Goal: Transaction & Acquisition: Purchase product/service

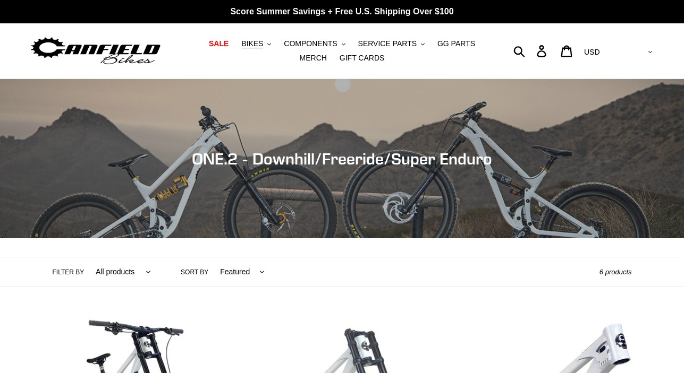
scroll to position [224, 0]
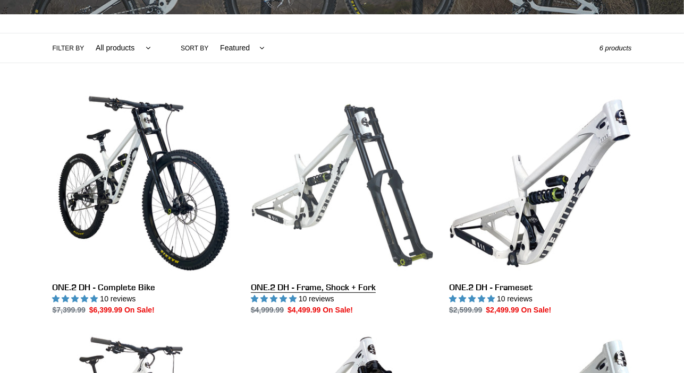
click at [345, 291] on link "ONE.2 DH - Frame, Shock + Fork" at bounding box center [342, 204] width 182 height 224
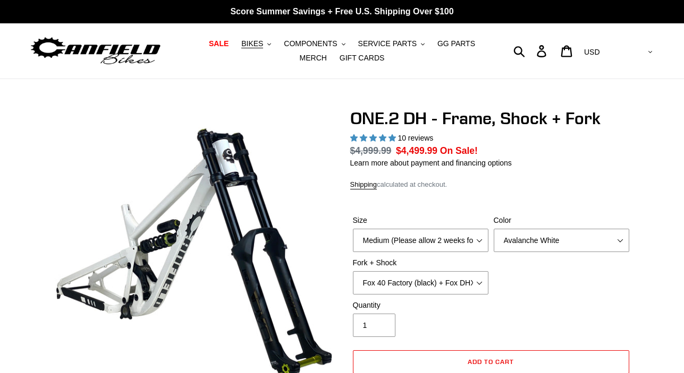
select select "highest-rating"
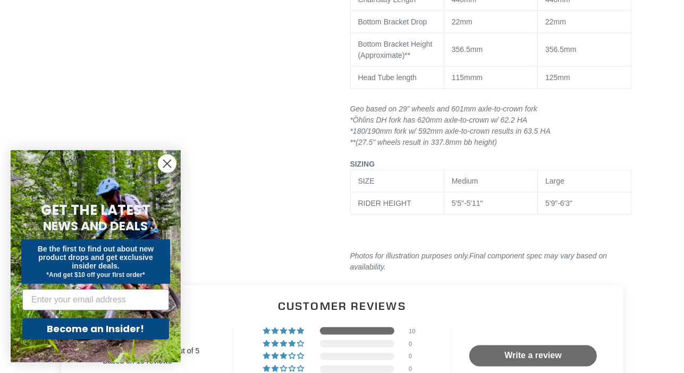
scroll to position [1346, 0]
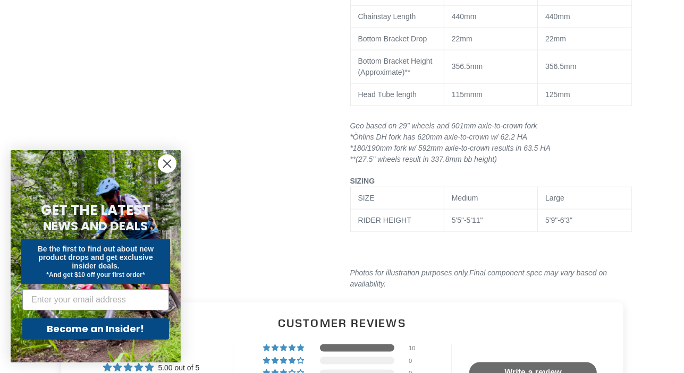
drag, startPoint x: 170, startPoint y: 164, endPoint x: 209, endPoint y: 173, distance: 39.8
click at [181, 167] on div "Close dialog GET THE LATEST NEWS AND DEALS Be the first to find out about new p…" at bounding box center [95, 257] width 191 height 234
click at [165, 165] on circle "Close dialog" at bounding box center [167, 164] width 18 height 18
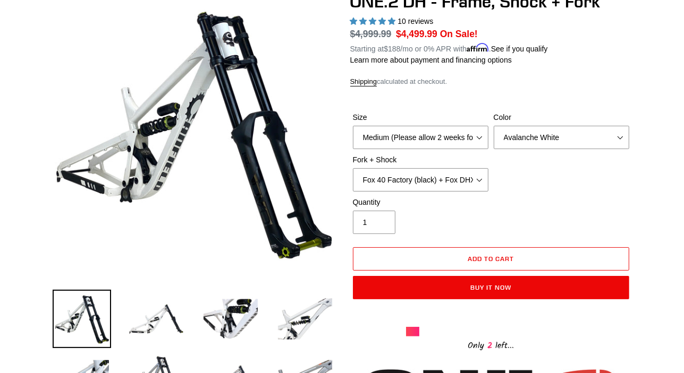
scroll to position [112, 0]
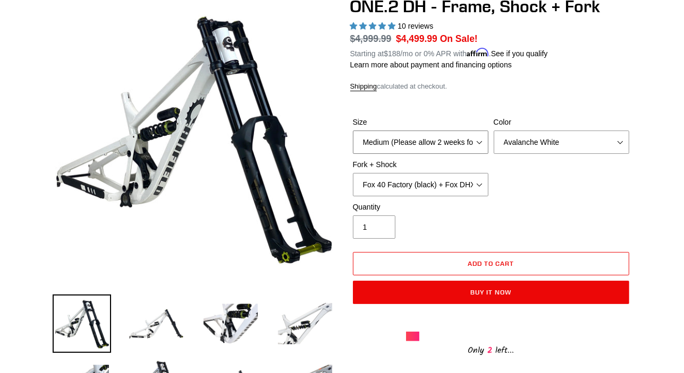
click at [353, 131] on select "Medium (Please allow 2 weeks for delivery) Large (Sold Out)" at bounding box center [420, 142] width 135 height 23
click at [466, 138] on select "Medium (Please allow 2 weeks for delivery) Large (Sold Out)" at bounding box center [420, 142] width 135 height 23
click at [494, 131] on select "Avalanche White Bentonite Grey" at bounding box center [561, 142] width 135 height 23
click at [526, 143] on select "Avalanche White Bentonite Grey" at bounding box center [561, 142] width 135 height 23
click at [353, 173] on select "Fox 40 Factory (black) + Fox DHX2 250x75 Fox 40 Factory (orange) + Fox DHX2 250…" at bounding box center [420, 184] width 135 height 23
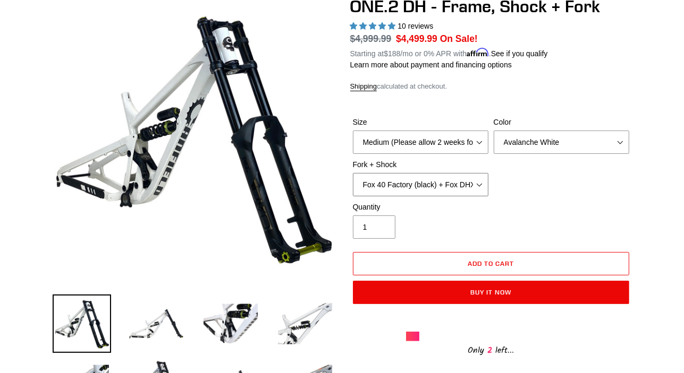
click at [442, 183] on select "Fox 40 Factory (black) + Fox DHX2 250x75 Fox 40 Factory (orange) + Fox DHX2 250…" at bounding box center [420, 184] width 135 height 23
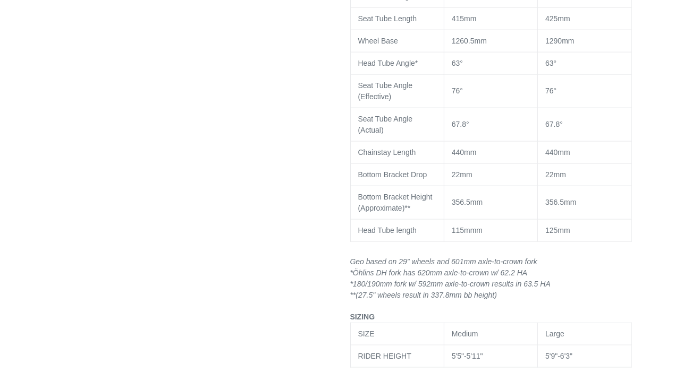
scroll to position [1178, 0]
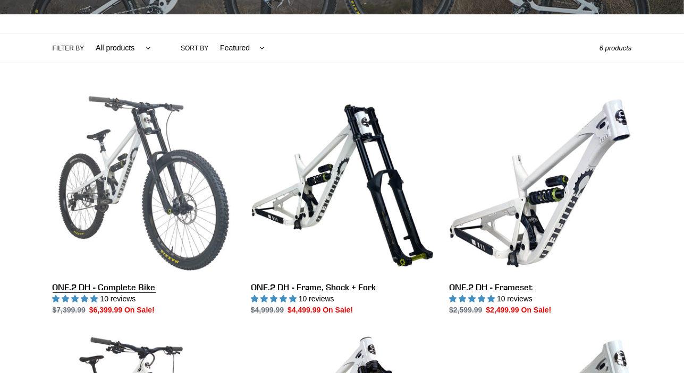
scroll to position [224, 0]
click at [122, 288] on link "ONE.2 DH - Complete Bike" at bounding box center [144, 204] width 182 height 224
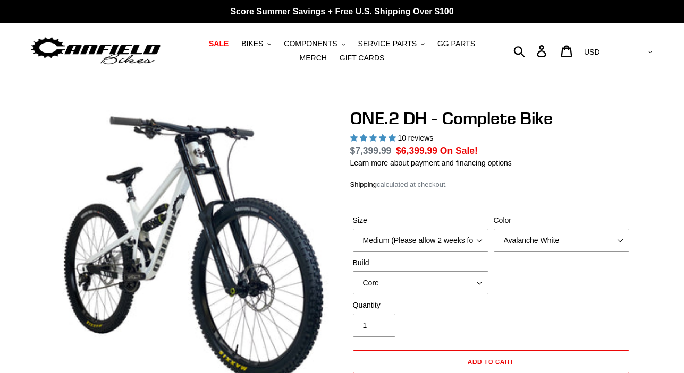
select select "highest-rating"
